Goal: Information Seeking & Learning: Find specific fact

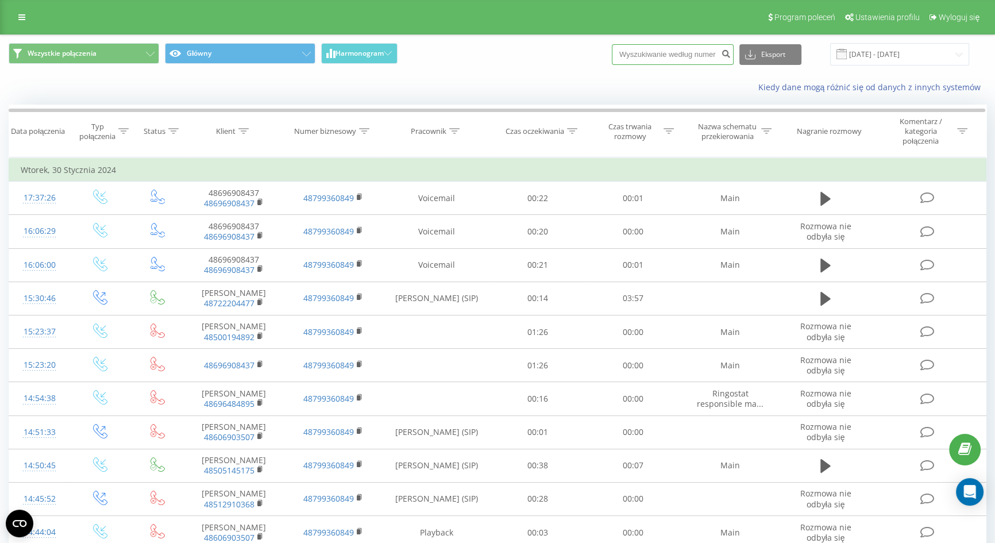
click at [712, 52] on input at bounding box center [673, 54] width 122 height 21
paste input "48788839914"
click at [647, 49] on input "48788839914" at bounding box center [673, 54] width 122 height 21
click at [644, 49] on input "48788839914" at bounding box center [673, 54] width 122 height 21
type input "788839914"
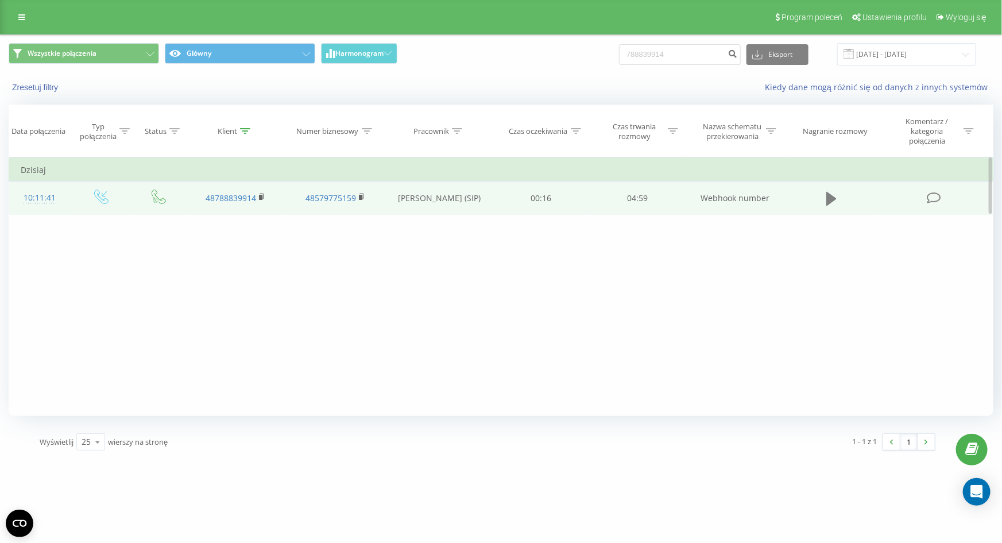
click at [833, 196] on icon at bounding box center [831, 199] width 10 height 14
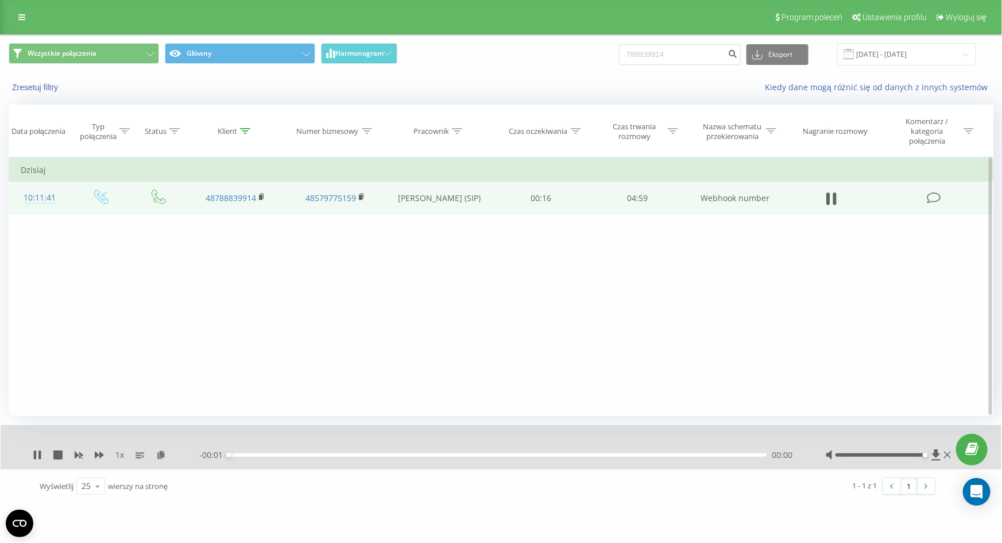
drag, startPoint x: 879, startPoint y: 453, endPoint x: 957, endPoint y: 471, distance: 80.2
click at [961, 458] on div "Program poleceń Ustawienia profilu Wyloguj się Wszystkie połączenia Główny Harm…" at bounding box center [501, 251] width 1002 height 503
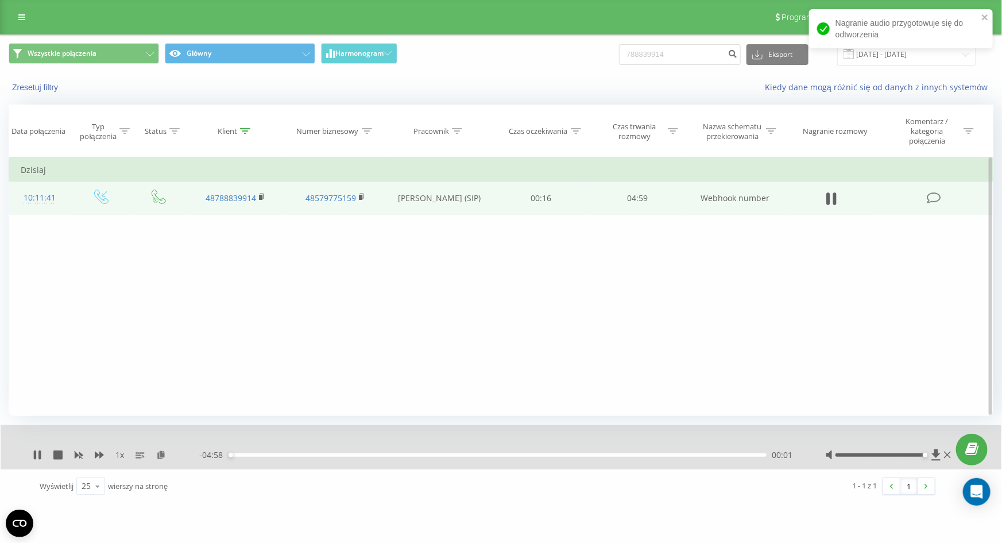
click at [467, 485] on div "Wyświetlij 25 10 25 50 100 wierszy na stronę" at bounding box center [260, 485] width 456 height 33
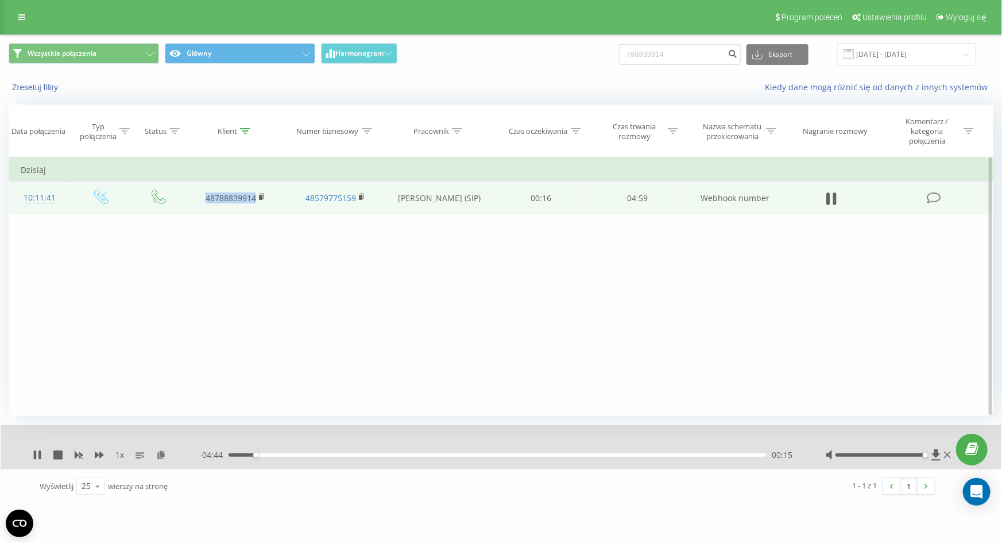
drag, startPoint x: 199, startPoint y: 195, endPoint x: 235, endPoint y: 203, distance: 36.9
click at [256, 195] on td "48788839914" at bounding box center [235, 197] width 100 height 33
copy link "48788839914"
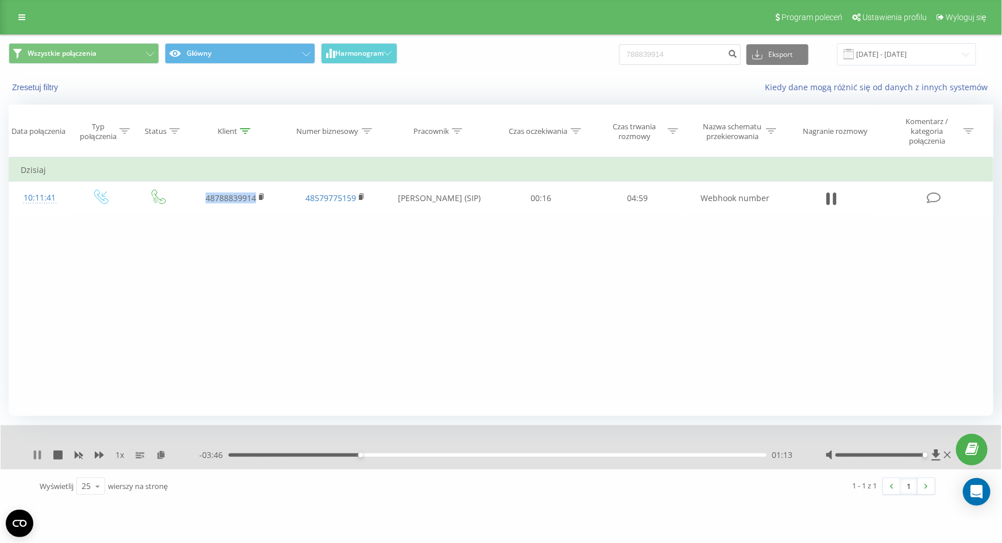
click at [37, 456] on icon at bounding box center [37, 454] width 9 height 9
click at [695, 56] on input "788839914" at bounding box center [680, 54] width 122 height 21
click at [696, 56] on input "788839914" at bounding box center [680, 54] width 122 height 21
paste input "+48795685454"
click at [652, 50] on input "+48795685454" at bounding box center [680, 54] width 122 height 21
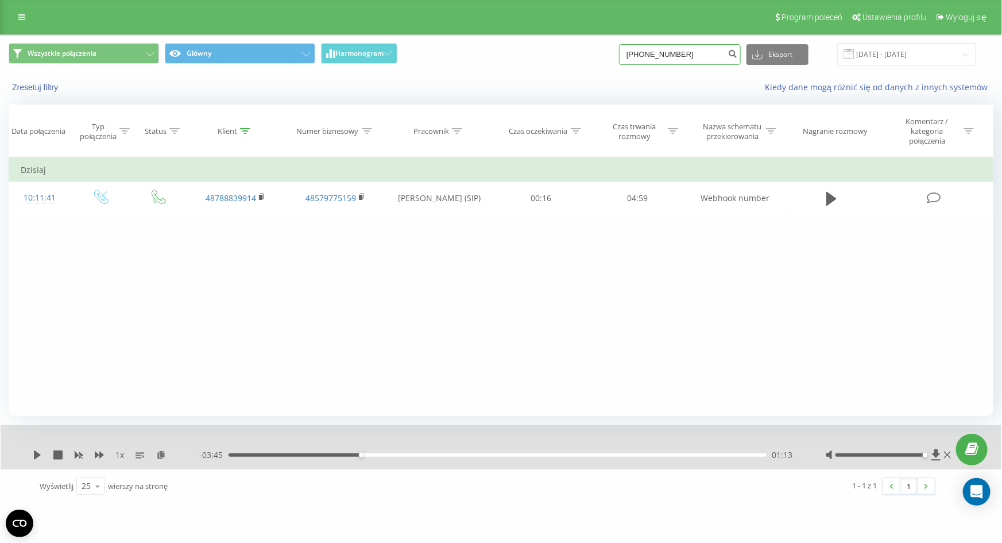
click at [652, 55] on input "+8795685454" at bounding box center [680, 54] width 122 height 21
type input "795685454"
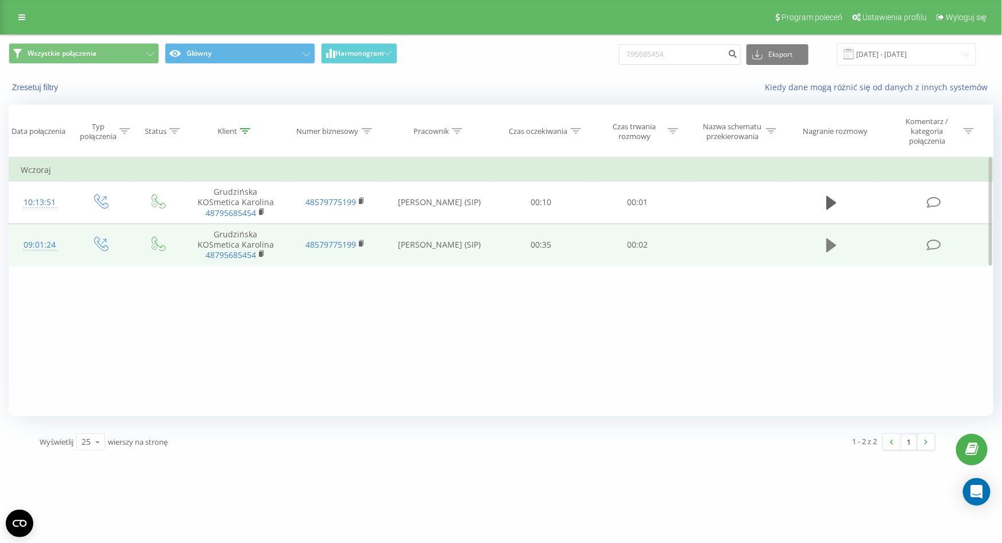
click at [823, 246] on button at bounding box center [831, 245] width 17 height 17
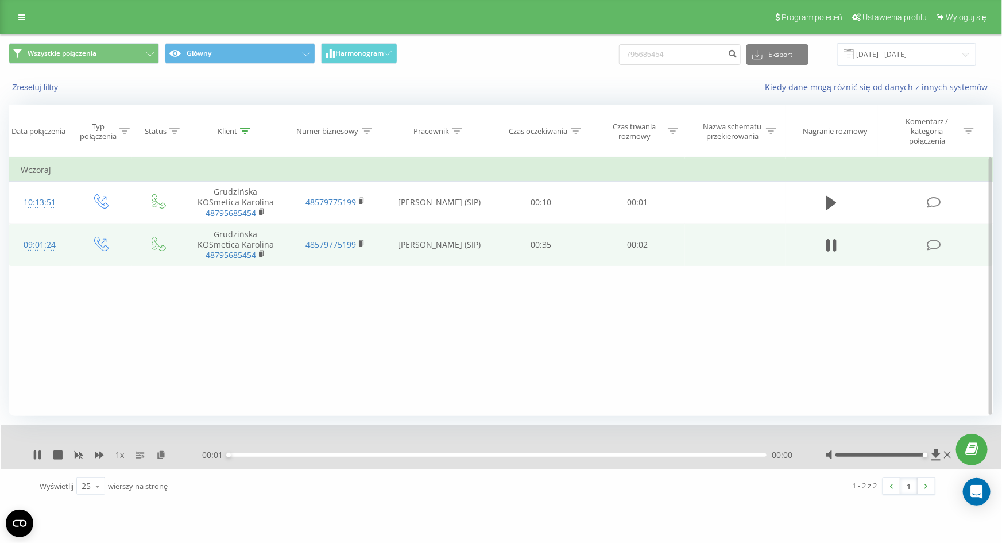
drag, startPoint x: 883, startPoint y: 456, endPoint x: 1002, endPoint y: 442, distance: 119.2
click at [1002, 442] on div "Wszystkie połączenia Główny Harmonogram 795685454 Eksport .csv .xls .xlsx 22.05…" at bounding box center [501, 268] width 1002 height 469
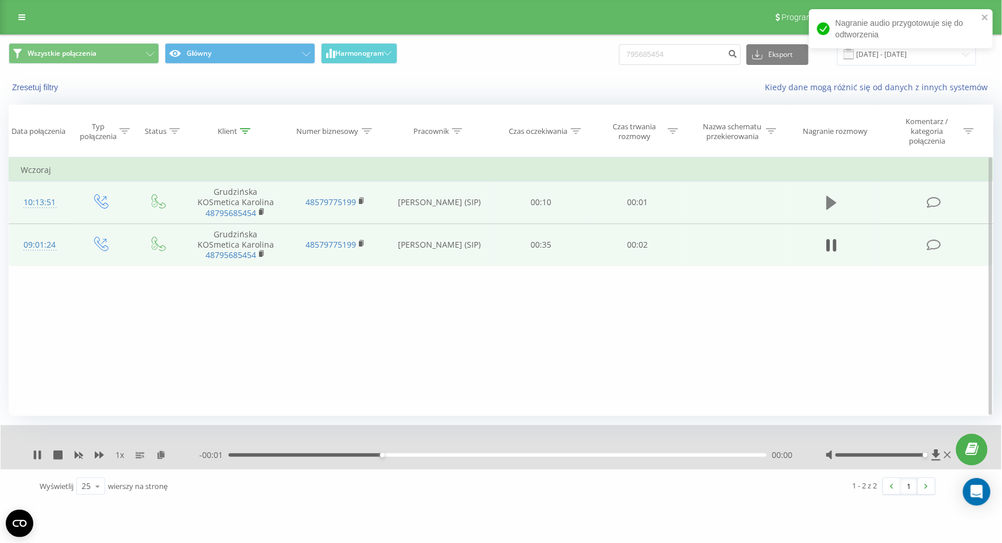
click at [832, 201] on icon at bounding box center [831, 203] width 10 height 14
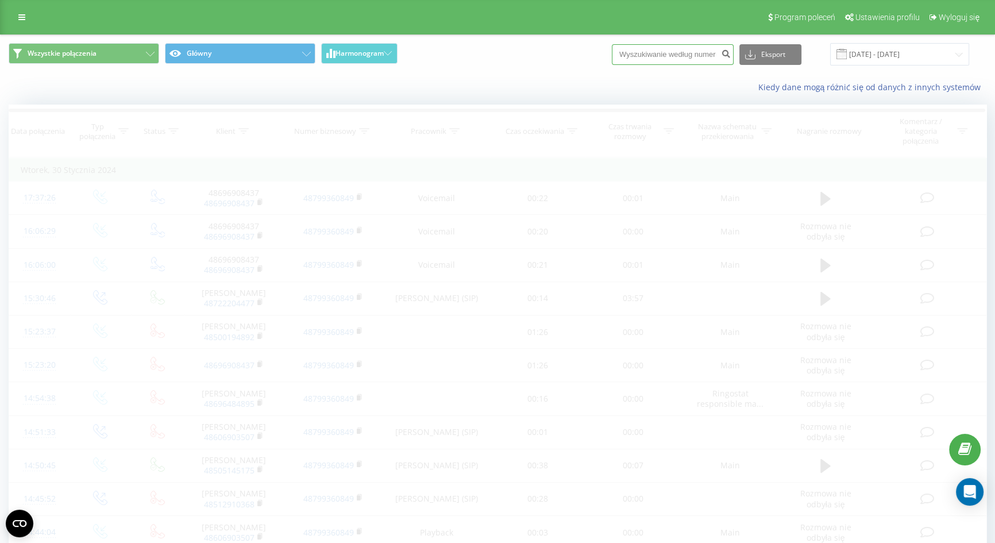
click at [690, 53] on input at bounding box center [673, 54] width 122 height 21
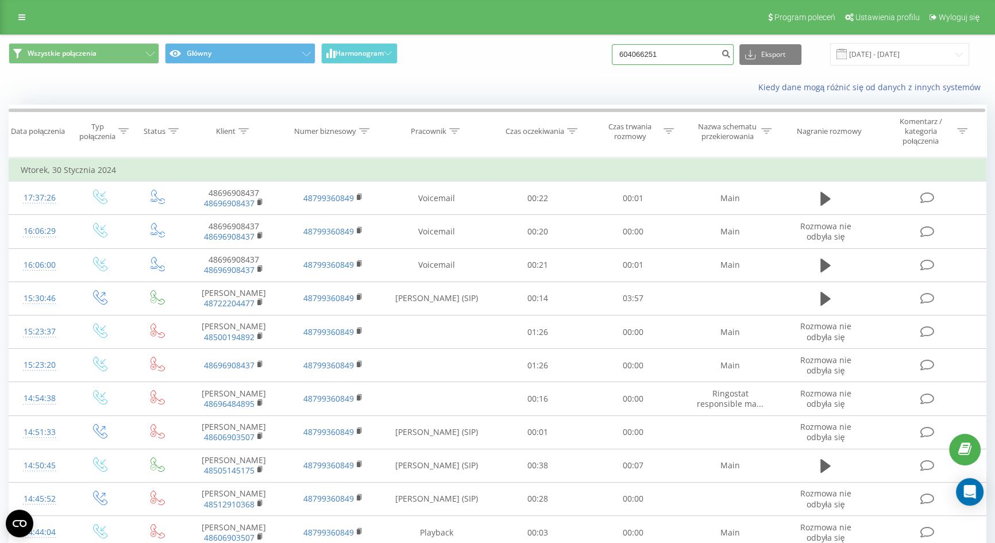
type input "604066251"
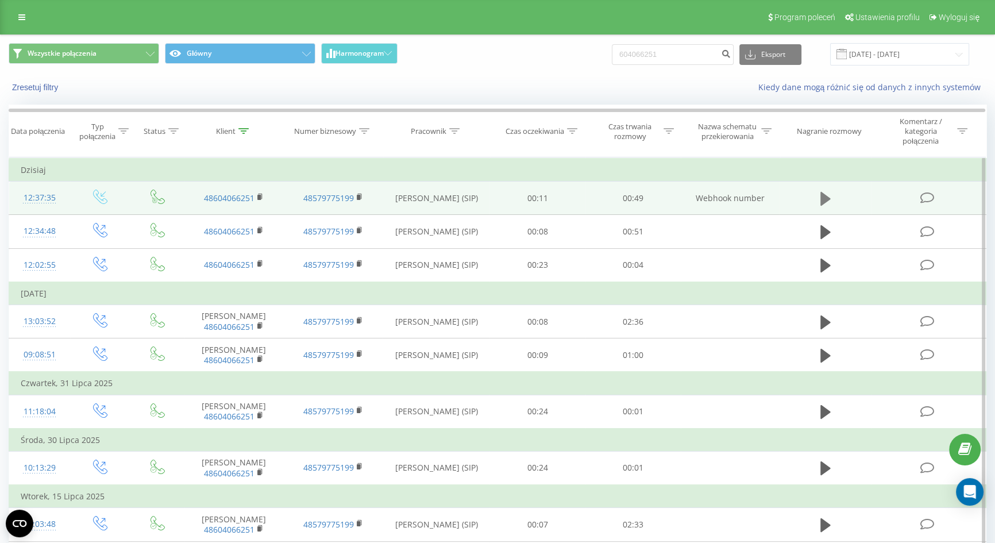
click at [833, 192] on button at bounding box center [825, 198] width 17 height 17
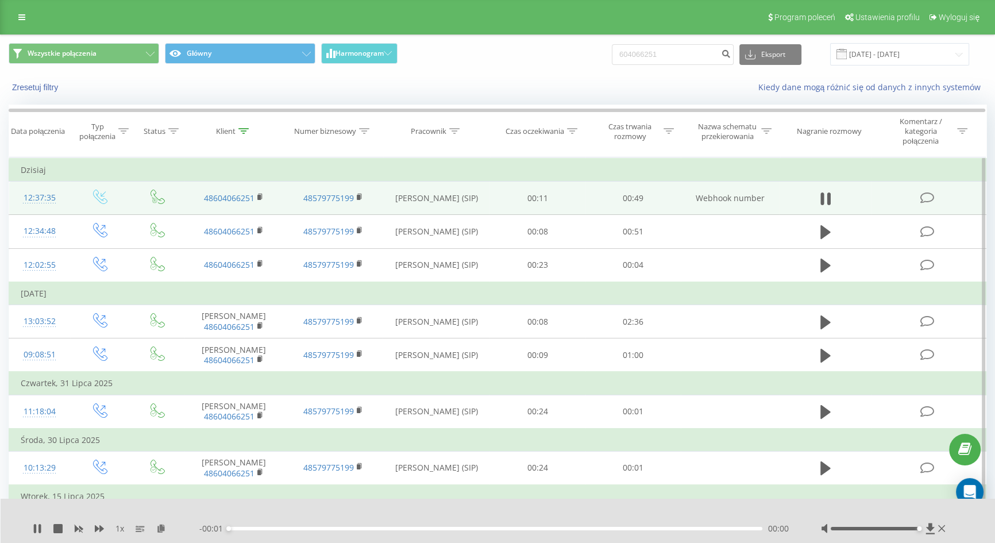
drag, startPoint x: 883, startPoint y: 528, endPoint x: 946, endPoint y: 528, distance: 62.6
click at [946, 528] on div at bounding box center [884, 528] width 127 height 11
drag, startPoint x: 241, startPoint y: 528, endPoint x: 215, endPoint y: 525, distance: 25.4
click at [215, 525] on div "- 00:50 00:00 00:00" at bounding box center [495, 528] width 593 height 11
click at [44, 525] on div "1 x" at bounding box center [116, 528] width 167 height 11
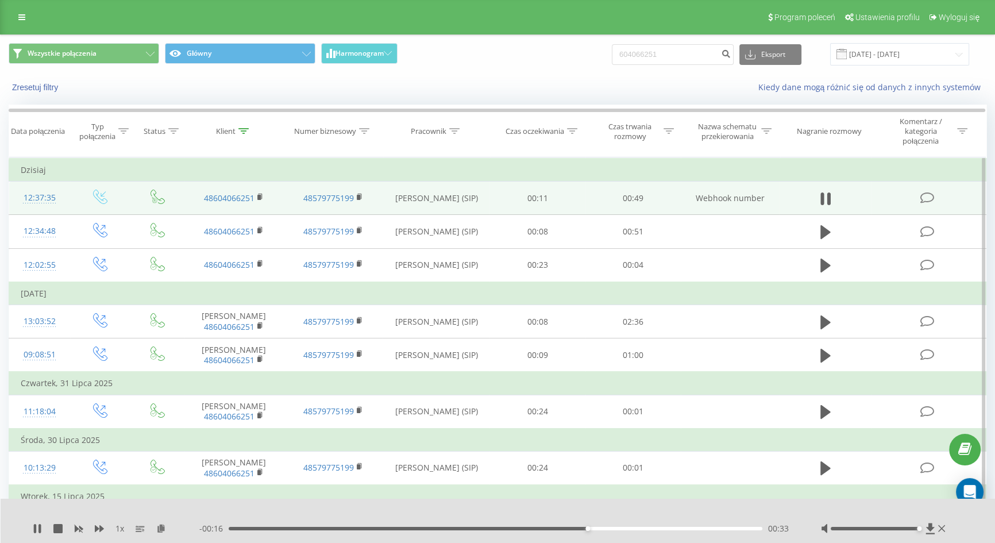
click at [42, 527] on div "1 x" at bounding box center [116, 528] width 167 height 11
click at [40, 528] on icon at bounding box center [39, 528] width 2 height 9
drag, startPoint x: 191, startPoint y: 528, endPoint x: 167, endPoint y: 527, distance: 24.7
click at [170, 528] on div "1 x - 00:50 00:00 00:00" at bounding box center [490, 528] width 915 height 11
drag, startPoint x: 17, startPoint y: 525, endPoint x: 40, endPoint y: 525, distance: 23.6
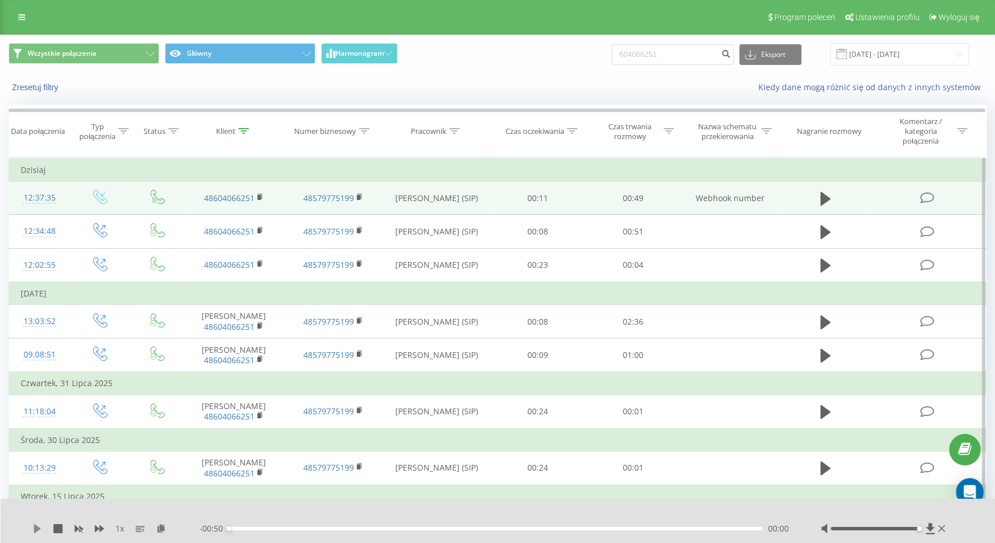
click at [20, 525] on div "1 x - 00:50 00:00 00:00" at bounding box center [498, 520] width 995 height 44
click at [40, 525] on icon at bounding box center [37, 528] width 9 height 9
click at [96, 524] on icon at bounding box center [99, 528] width 9 height 9
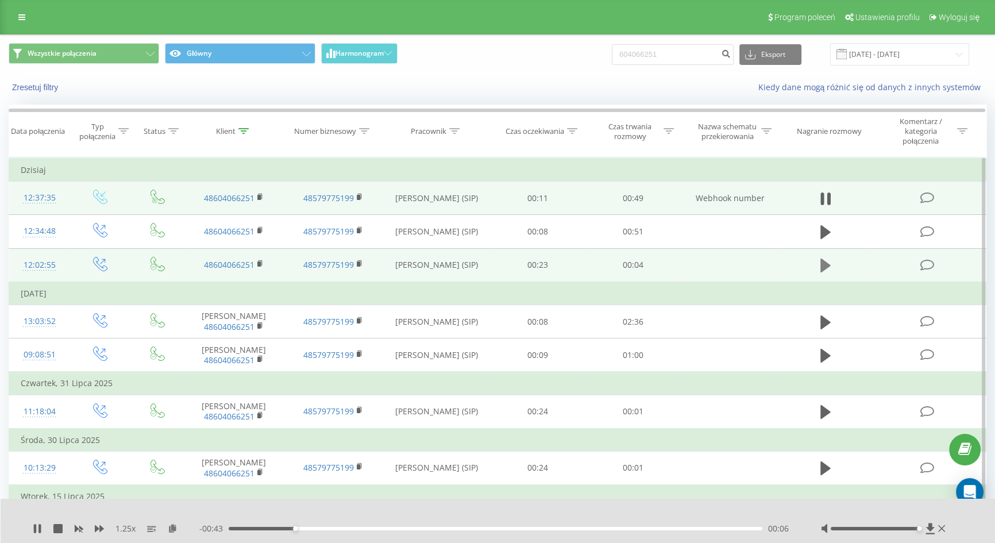
click at [825, 258] on icon at bounding box center [825, 265] width 10 height 16
click at [831, 199] on button at bounding box center [825, 198] width 17 height 17
drag, startPoint x: 276, startPoint y: 529, endPoint x: 203, endPoint y: 531, distance: 73.0
click at [202, 531] on div "- 00:45 00:04 00:04" at bounding box center [495, 528] width 593 height 11
click at [23, 524] on div "1.25 x - 00:37 00:12 00:12" at bounding box center [498, 520] width 995 height 44
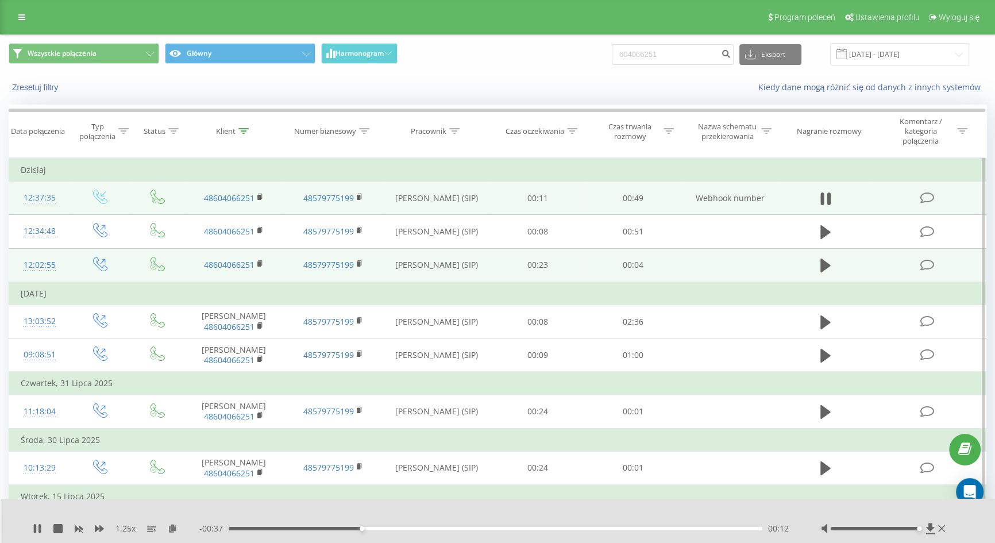
click at [28, 526] on div "1.25 x - 00:37 00:12 00:12" at bounding box center [498, 520] width 995 height 44
click at [29, 527] on div "1.25 x - 00:37 00:12 00:12" at bounding box center [498, 520] width 995 height 44
click at [34, 527] on icon at bounding box center [35, 528] width 2 height 9
click at [678, 53] on input "604066251" at bounding box center [673, 54] width 122 height 21
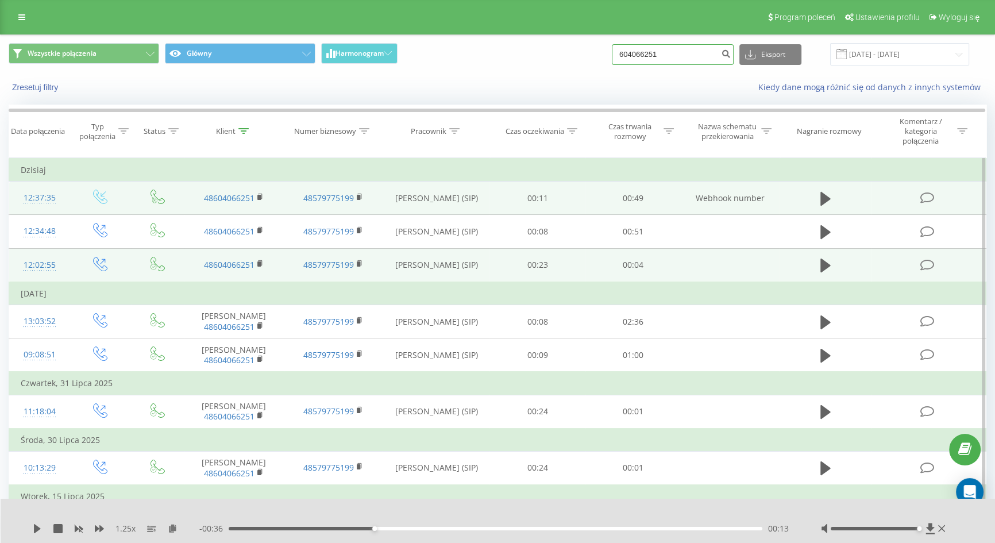
click at [678, 53] on input "604066251" at bounding box center [673, 54] width 122 height 21
paste input "+48 604 620 828"
drag, startPoint x: 650, startPoint y: 52, endPoint x: 609, endPoint y: 51, distance: 41.4
click at [609, 51] on div "Wszystkie połączenia Główny Harmonogram +48 604 620 828 Eksport .csv .xls .xlsx…" at bounding box center [497, 54] width 977 height 22
click at [649, 52] on input "604 620 828" at bounding box center [673, 54] width 122 height 21
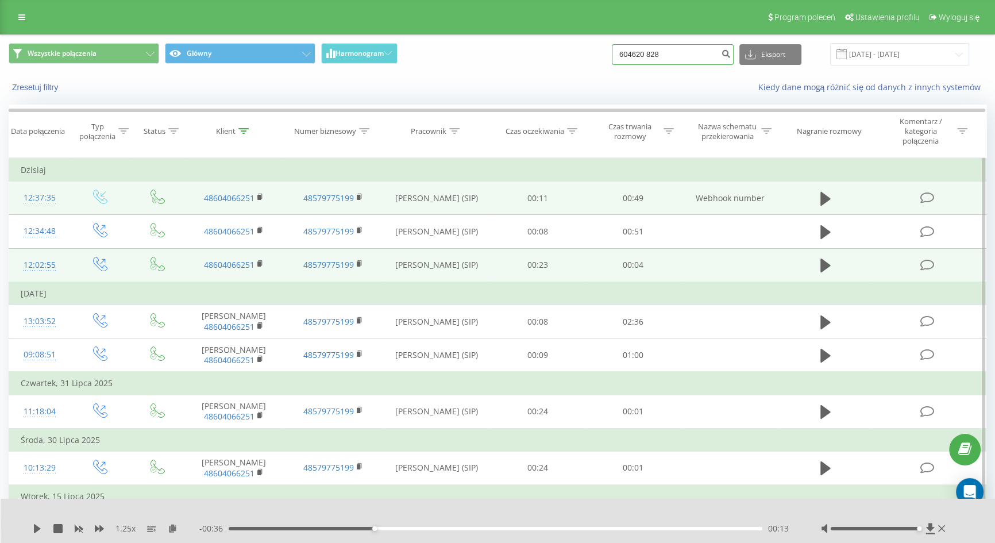
click at [662, 51] on input "604620 828" at bounding box center [673, 54] width 122 height 21
type input "604620828"
click at [838, 204] on td at bounding box center [824, 197] width 91 height 33
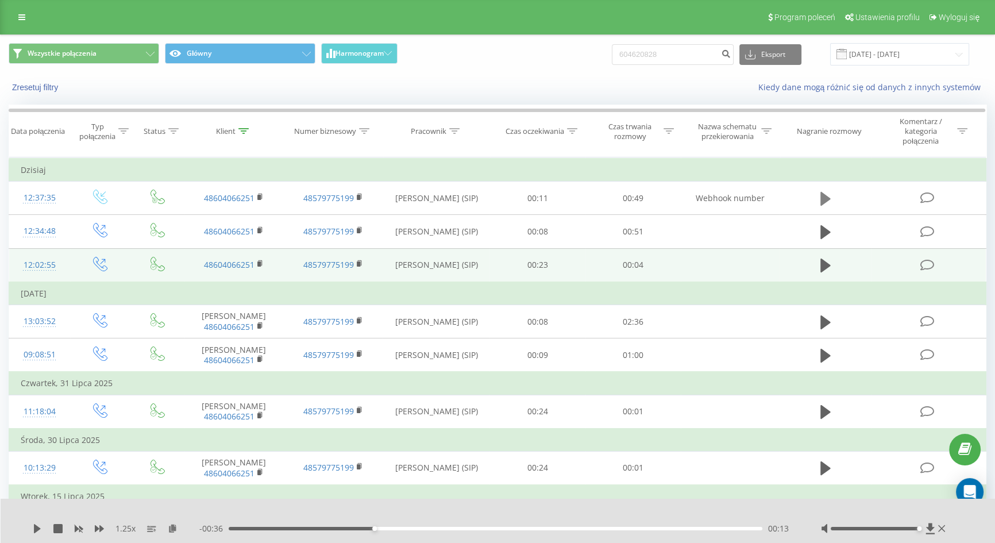
click at [820, 198] on icon at bounding box center [825, 199] width 10 height 16
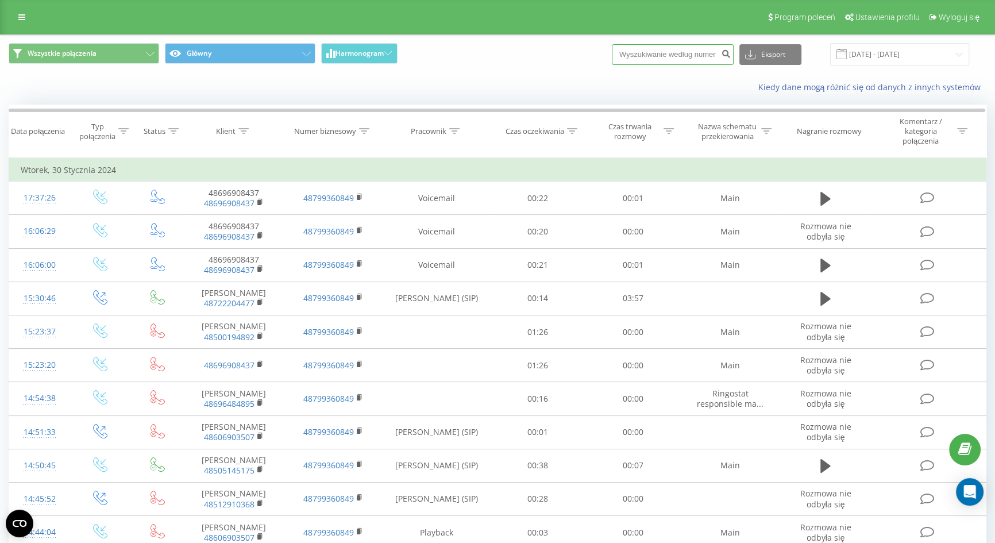
click at [679, 56] on input at bounding box center [673, 54] width 122 height 21
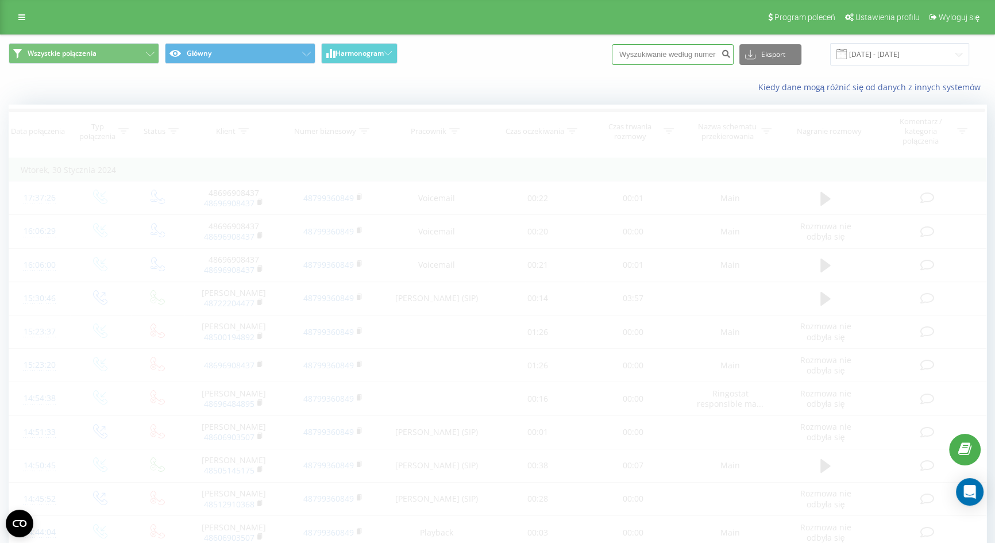
paste input "575 125 479"
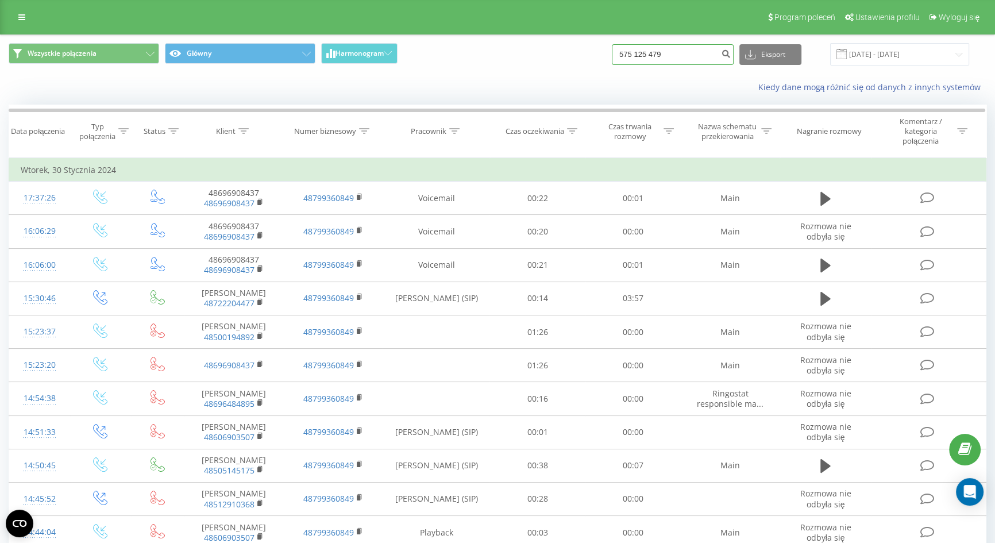
click at [637, 51] on input "575 125 479" at bounding box center [673, 54] width 122 height 21
click at [651, 52] on input "575 125 479" at bounding box center [673, 54] width 122 height 21
click at [662, 52] on input "575125 479" at bounding box center [673, 54] width 122 height 21
type input "575125479"
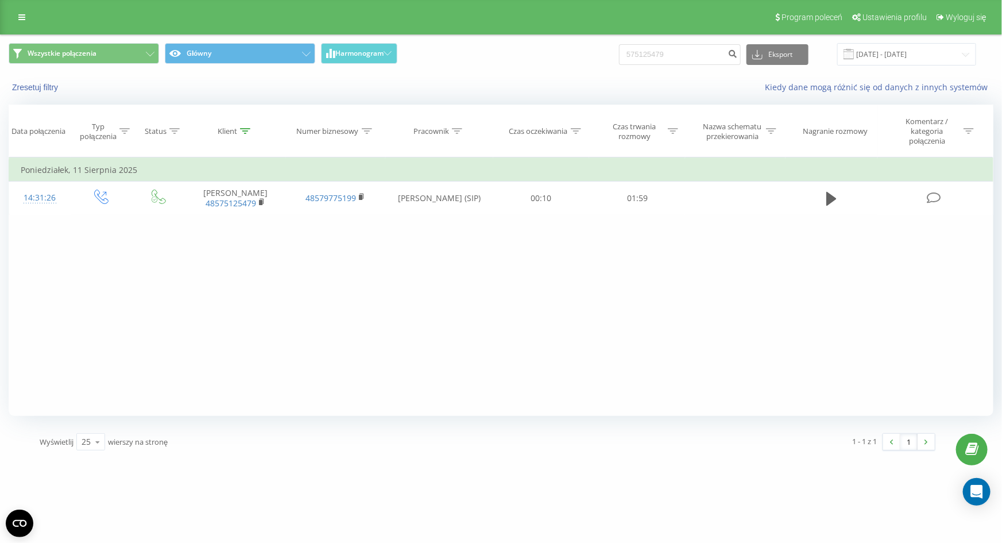
click at [583, 56] on div "Wszystkie połączenia Główny Harmonogram 575125479 Eksport .csv .xls .xlsx [DATE…" at bounding box center [501, 54] width 985 height 22
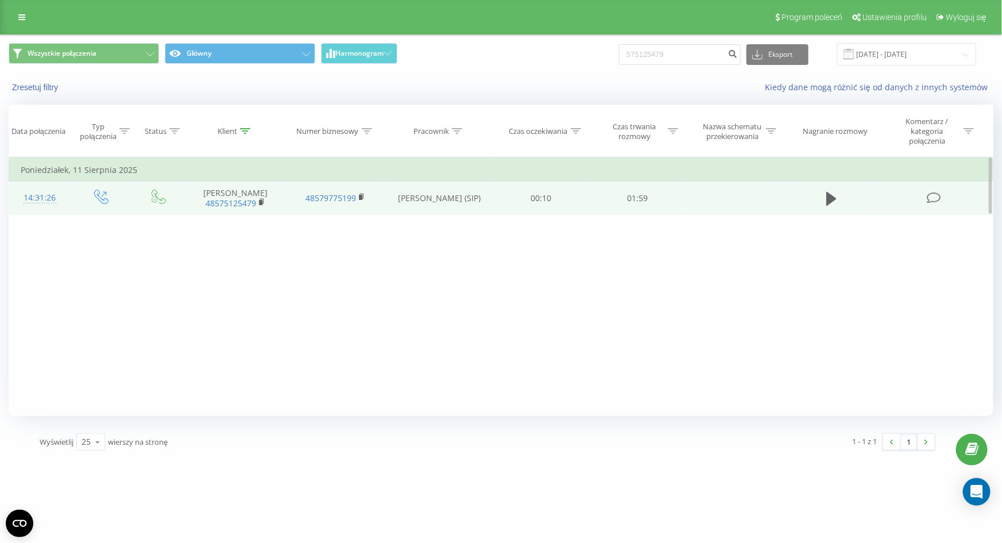
click at [822, 194] on td at bounding box center [832, 197] width 92 height 33
click at [831, 195] on icon at bounding box center [831, 199] width 10 height 14
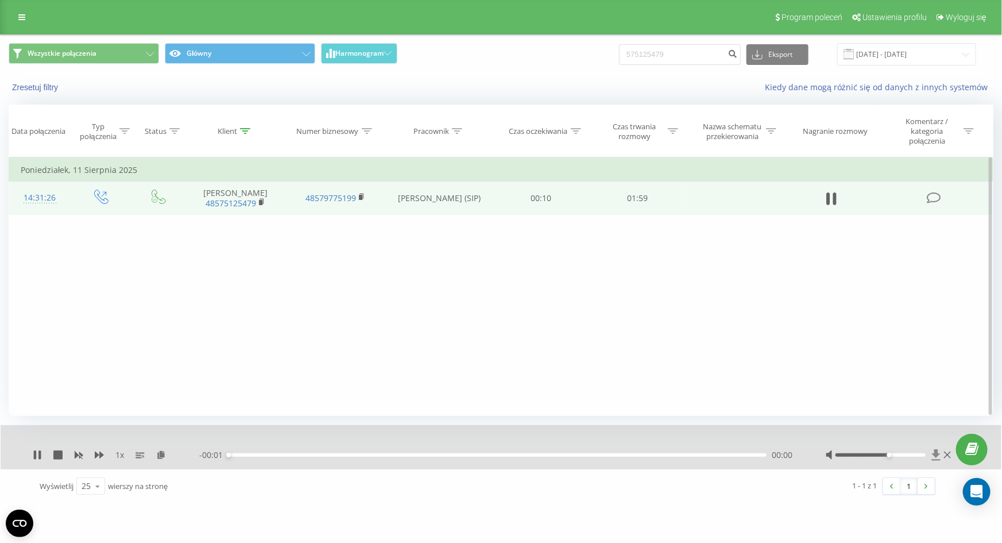
drag, startPoint x: 886, startPoint y: 454, endPoint x: 938, endPoint y: 451, distance: 52.3
click at [938, 451] on div at bounding box center [890, 454] width 128 height 11
click at [34, 461] on div "1 x - 01:23 00:36 00:36" at bounding box center [501, 447] width 1001 height 44
click at [34, 455] on icon at bounding box center [35, 454] width 2 height 9
click at [703, 60] on input "575125479" at bounding box center [680, 54] width 122 height 21
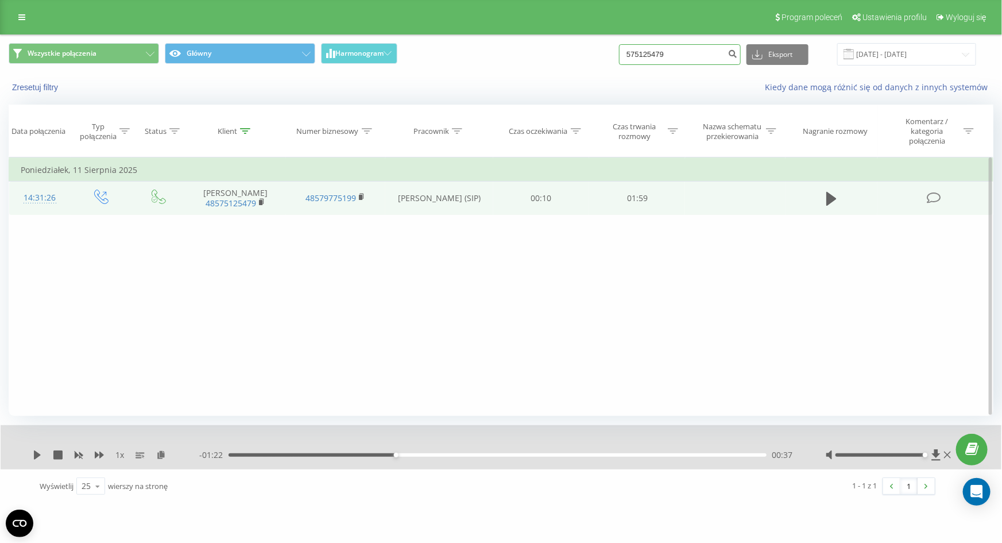
click at [703, 59] on input "575125479" at bounding box center [680, 54] width 122 height 21
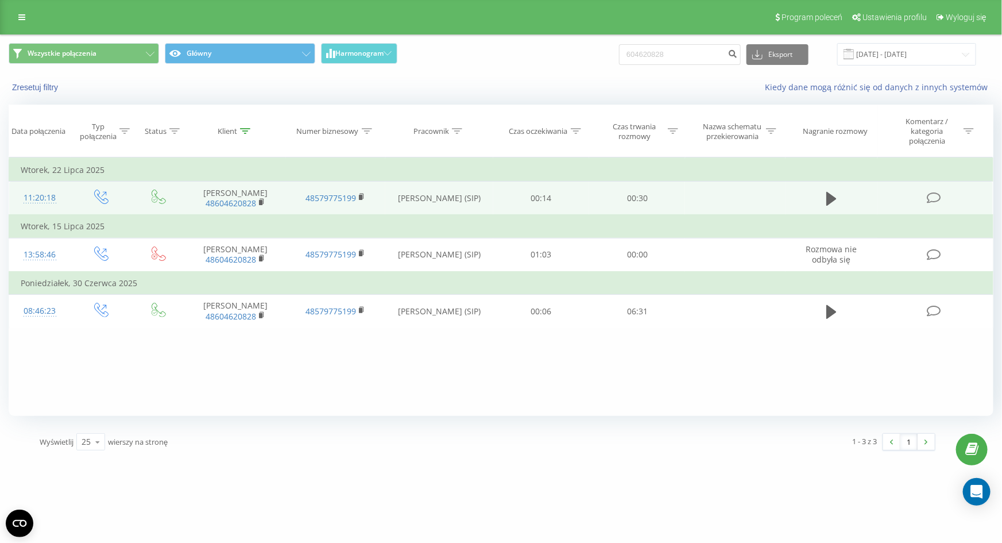
click at [819, 196] on td at bounding box center [832, 198] width 92 height 34
click at [823, 196] on button at bounding box center [831, 198] width 17 height 17
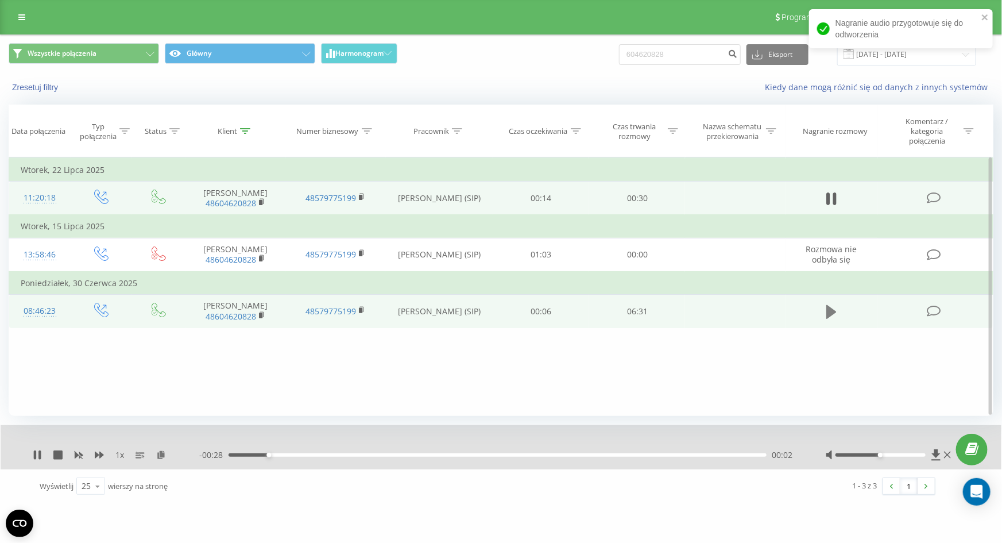
click at [838, 314] on button at bounding box center [831, 311] width 17 height 17
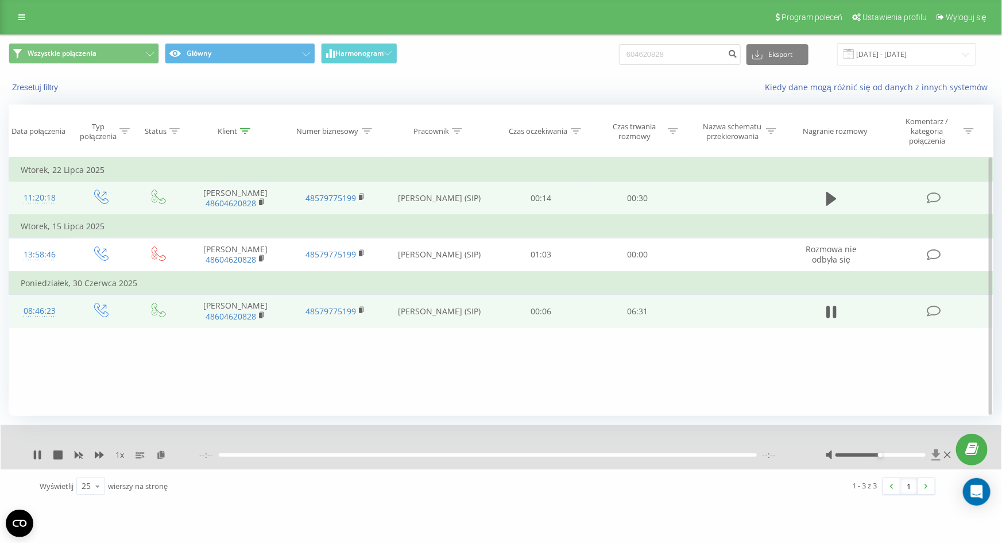
drag, startPoint x: 880, startPoint y: 454, endPoint x: 933, endPoint y: 454, distance: 52.8
click at [933, 454] on div at bounding box center [890, 454] width 128 height 11
click at [91, 457] on div "1 x" at bounding box center [116, 454] width 167 height 11
click at [95, 457] on icon at bounding box center [99, 454] width 9 height 7
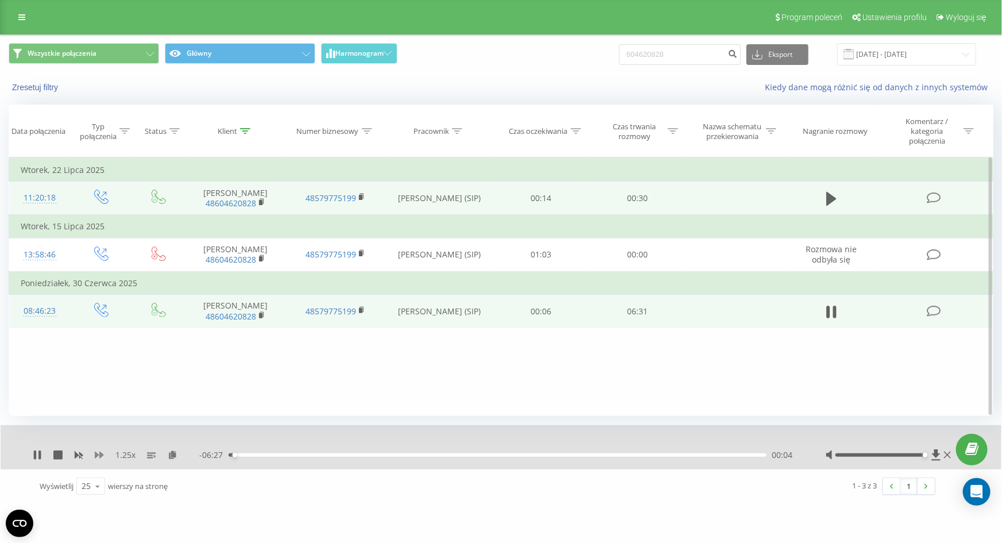
click at [95, 457] on icon at bounding box center [99, 454] width 9 height 7
click at [764, 486] on div "1 - 3 z 3 1" at bounding box center [716, 485] width 456 height 33
click at [421, 456] on div "01:57" at bounding box center [498, 454] width 538 height 3
click at [468, 453] on div "02:23" at bounding box center [498, 454] width 538 height 3
click at [535, 455] on div "03:22" at bounding box center [498, 454] width 538 height 3
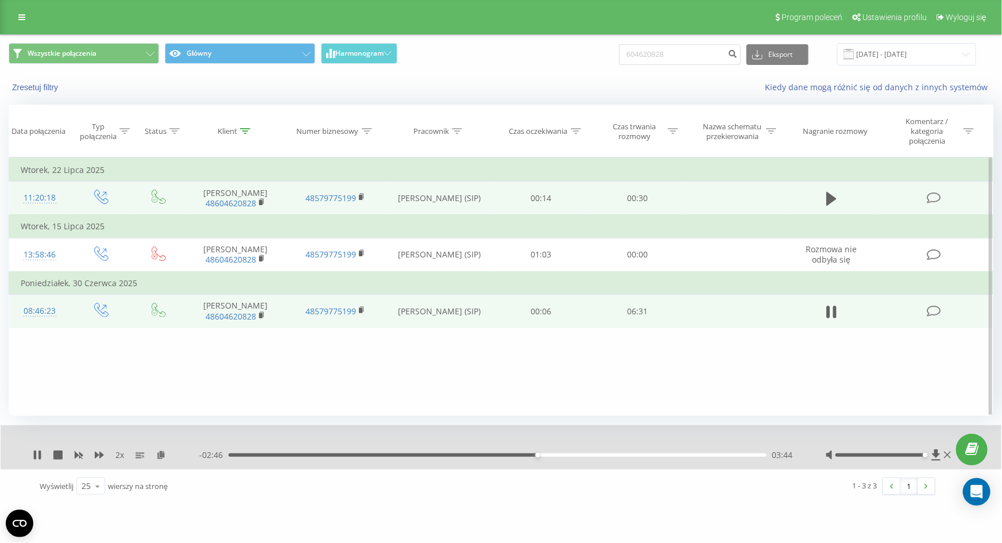
click at [569, 453] on div "03:44" at bounding box center [498, 454] width 538 height 3
click at [579, 455] on div "00:00" at bounding box center [498, 454] width 538 height 3
click at [33, 452] on icon at bounding box center [37, 454] width 9 height 9
click at [34, 454] on icon at bounding box center [37, 454] width 7 height 9
click at [40, 455] on icon at bounding box center [39, 454] width 2 height 9
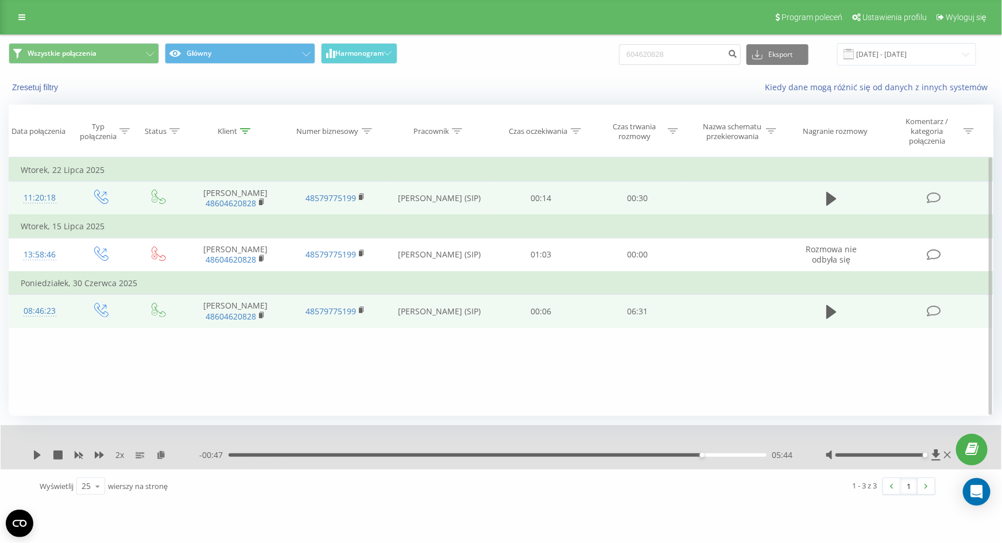
click at [678, 459] on div "- 00:47 05:44 05:44" at bounding box center [498, 454] width 598 height 11
click at [678, 456] on div "05:27" at bounding box center [498, 454] width 538 height 3
click at [35, 453] on icon at bounding box center [37, 454] width 7 height 9
drag, startPoint x: 650, startPoint y: 451, endPoint x: 654, endPoint y: 455, distance: 6.1
click at [651, 451] on div "- 01:01 05:30 05:30" at bounding box center [498, 454] width 598 height 11
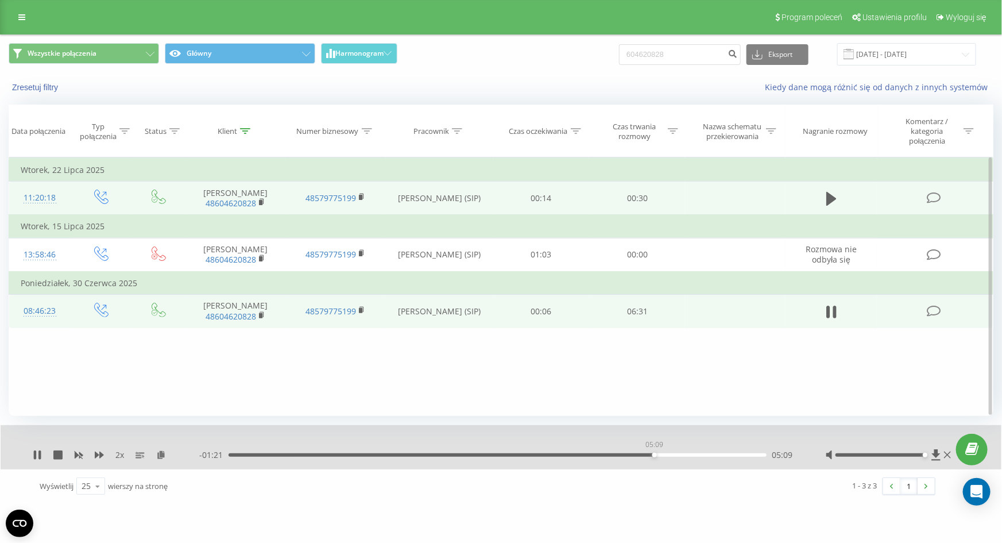
click at [654, 455] on div "05:09" at bounding box center [498, 454] width 538 height 3
click at [98, 457] on icon at bounding box center [99, 454] width 9 height 9
click at [642, 453] on div "05:21" at bounding box center [498, 454] width 538 height 3
click at [40, 451] on icon at bounding box center [39, 454] width 2 height 9
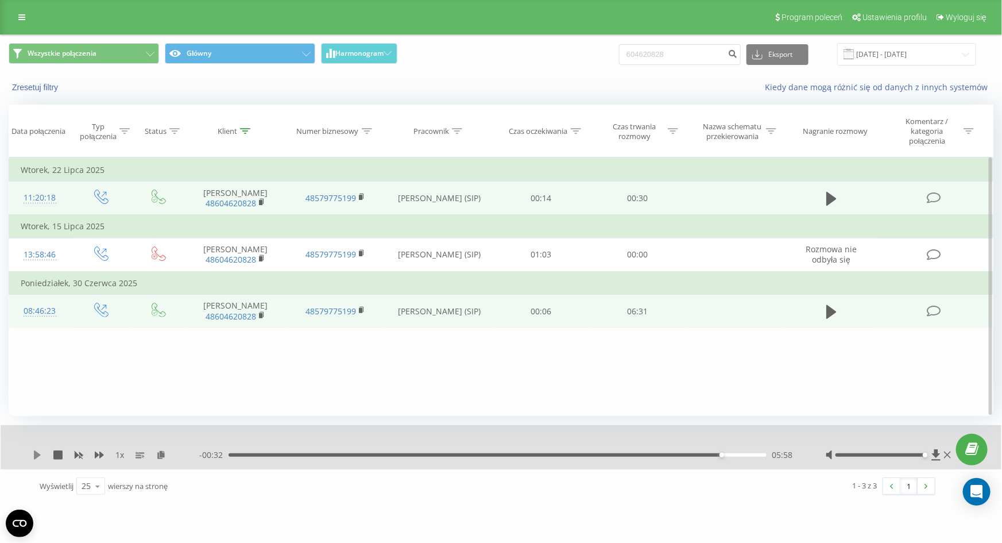
click at [41, 459] on icon at bounding box center [37, 454] width 9 height 9
click at [693, 455] on div "06:01" at bounding box center [498, 454] width 538 height 3
click at [34, 455] on icon at bounding box center [37, 454] width 7 height 9
drag, startPoint x: 32, startPoint y: 463, endPoint x: 32, endPoint y: 457, distance: 6.3
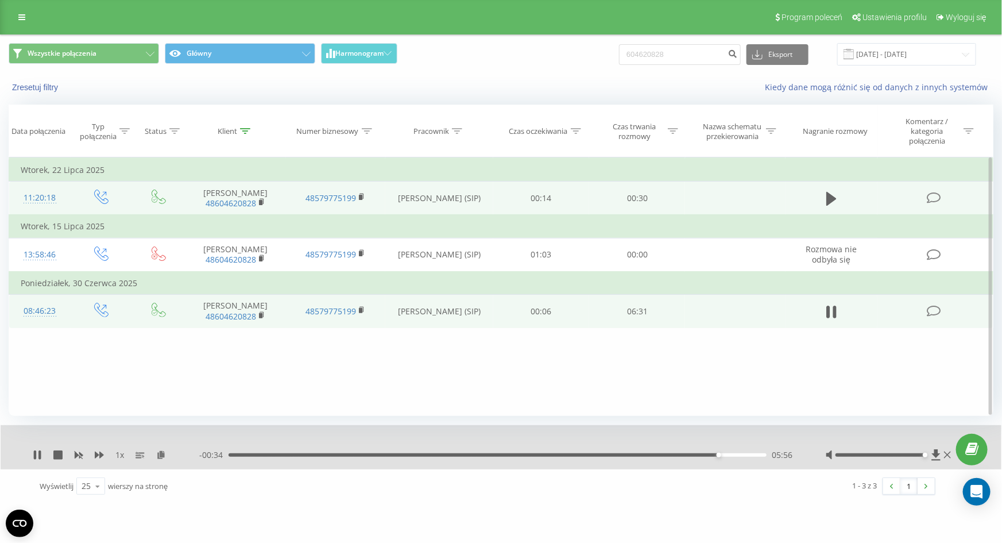
click at [33, 461] on div "1 x - 00:34 05:56 05:56" at bounding box center [501, 447] width 1001 height 44
click at [32, 457] on div "1 x - 00:34 05:57 05:57" at bounding box center [501, 447] width 1001 height 44
click at [40, 454] on icon at bounding box center [39, 454] width 2 height 9
click at [39, 454] on icon at bounding box center [37, 454] width 7 height 9
click at [41, 459] on icon at bounding box center [37, 454] width 9 height 9
